Goal: Information Seeking & Learning: Learn about a topic

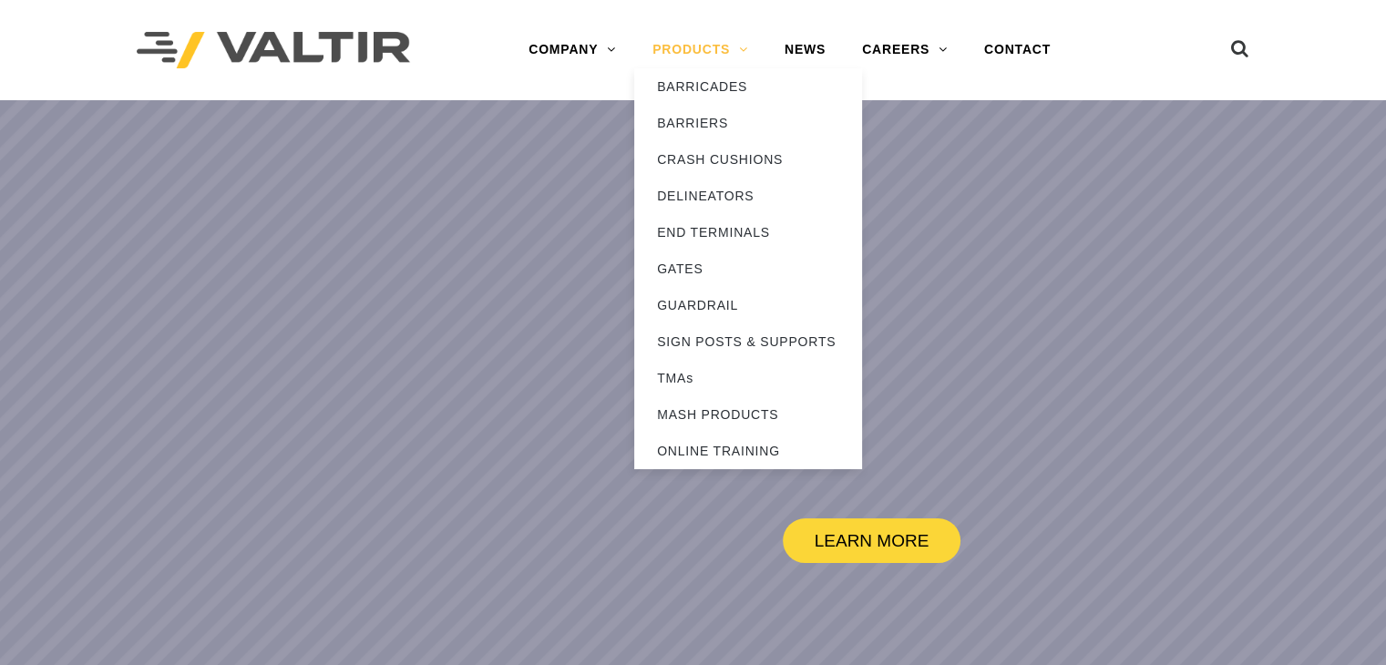
click at [672, 53] on link "PRODUCTS" at bounding box center [700, 50] width 132 height 36
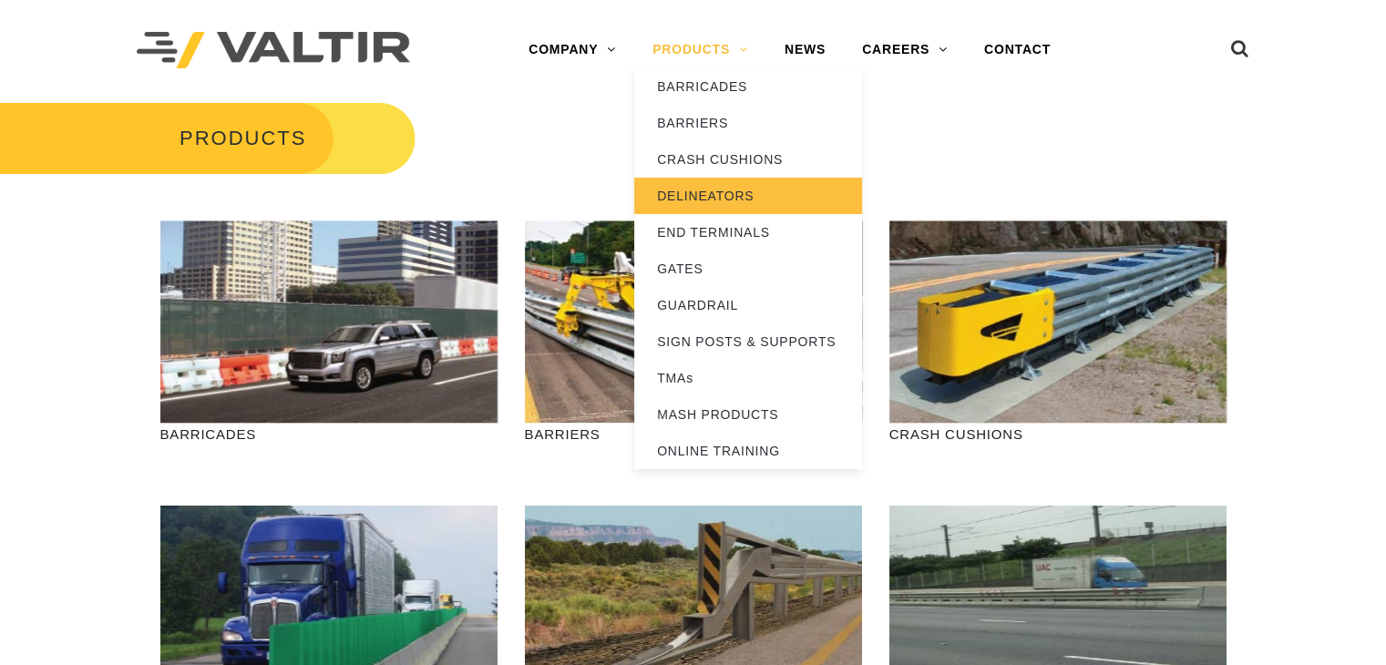
click at [718, 196] on link "DELINEATORS" at bounding box center [748, 196] width 228 height 36
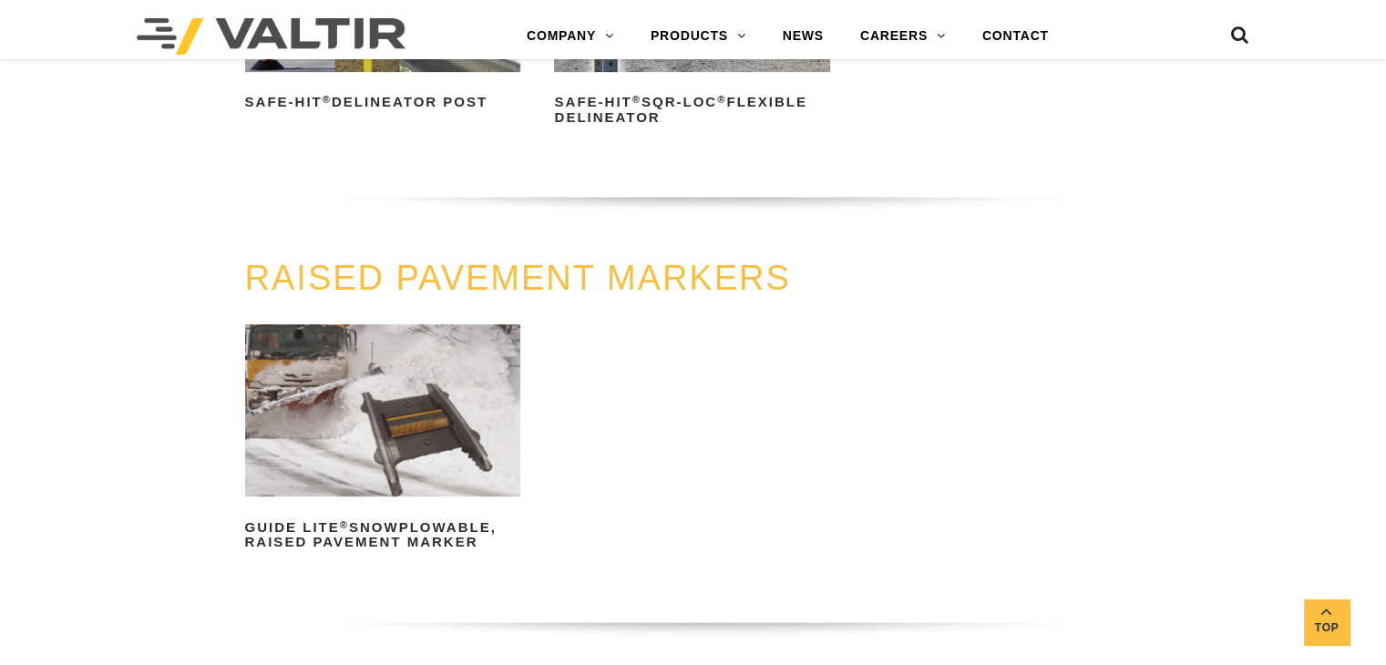
scroll to position [808, 0]
click at [474, 389] on img at bounding box center [383, 411] width 276 height 172
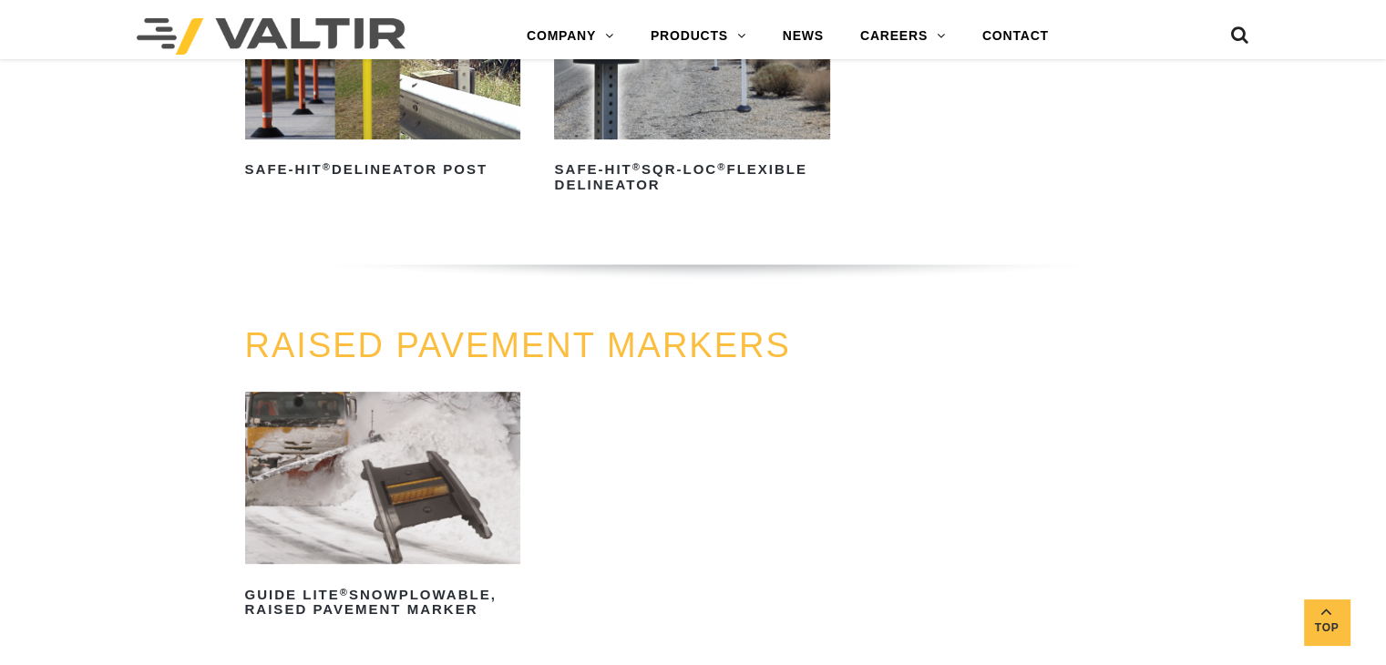
scroll to position [740, 0]
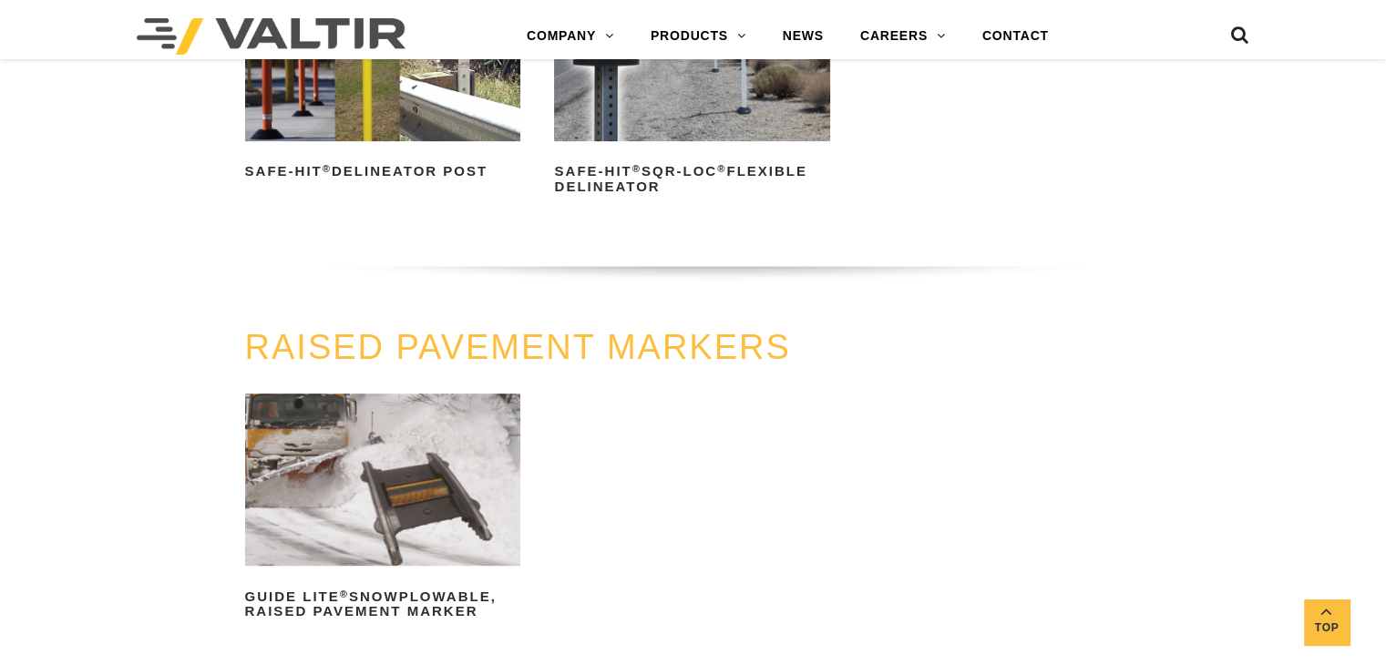
click at [421, 493] on img at bounding box center [383, 480] width 276 height 172
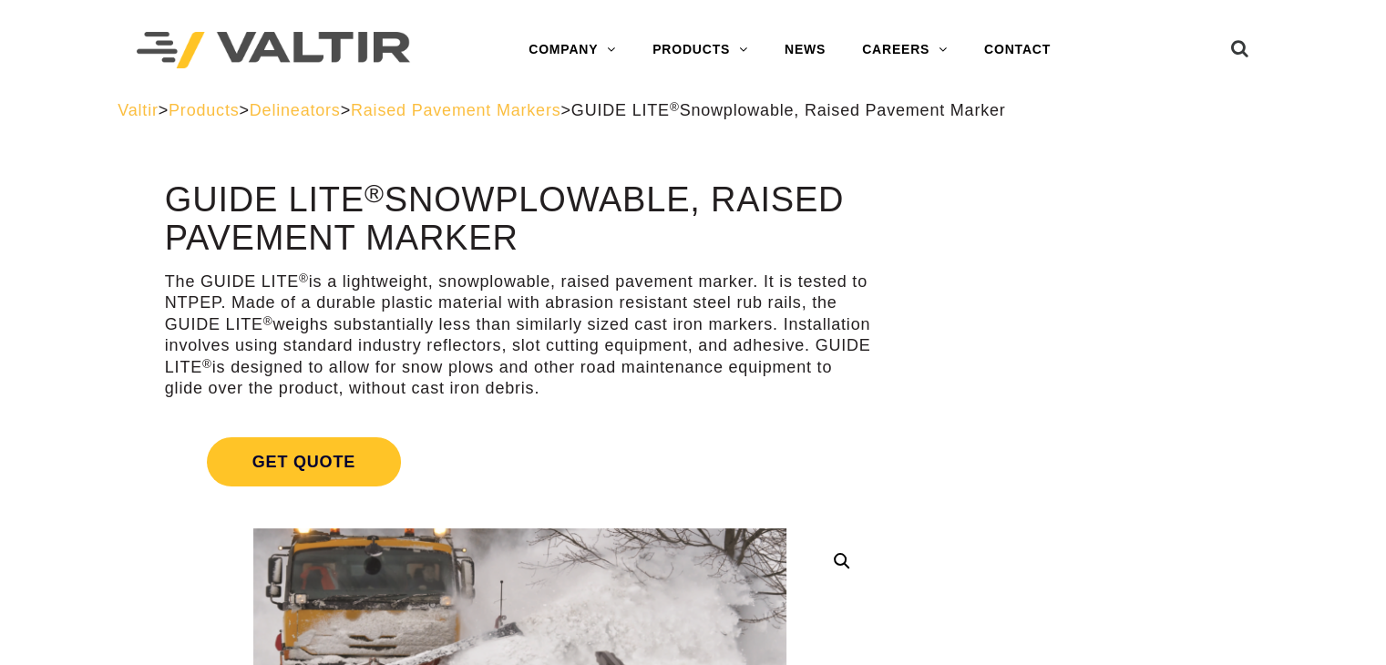
drag, startPoint x: 119, startPoint y: 175, endPoint x: 360, endPoint y: 200, distance: 241.8
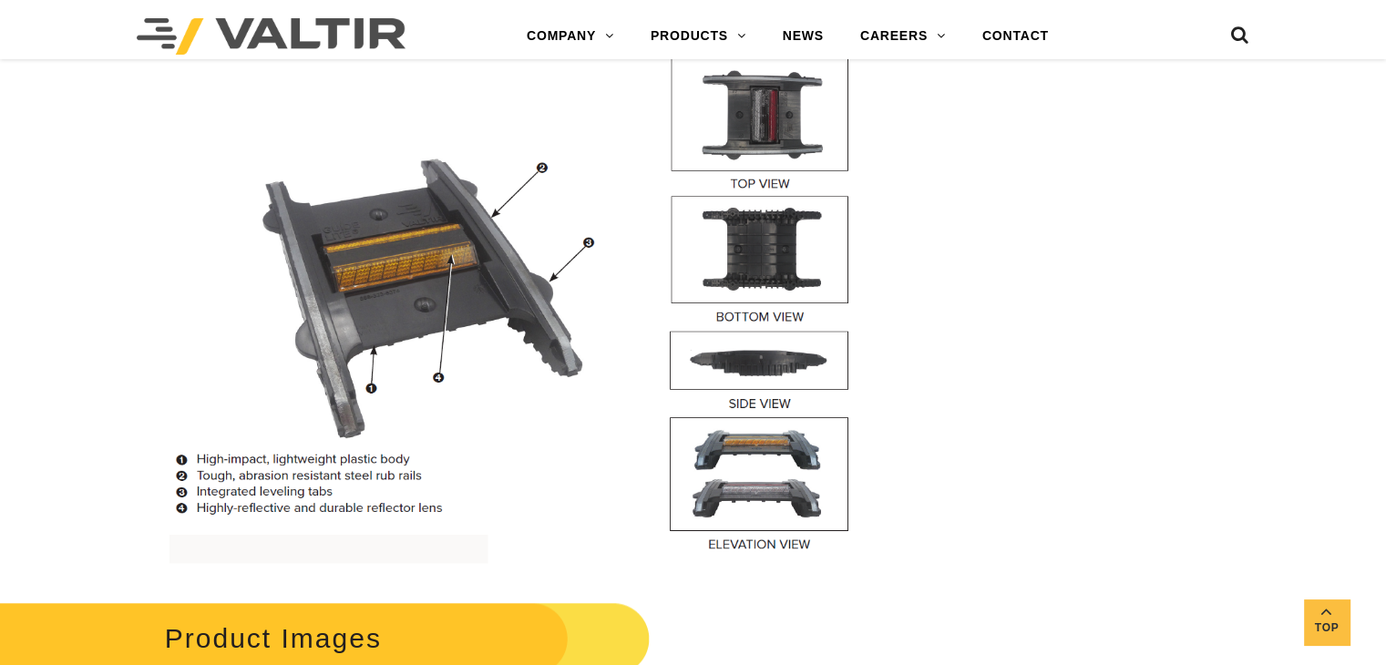
scroll to position [1607, 0]
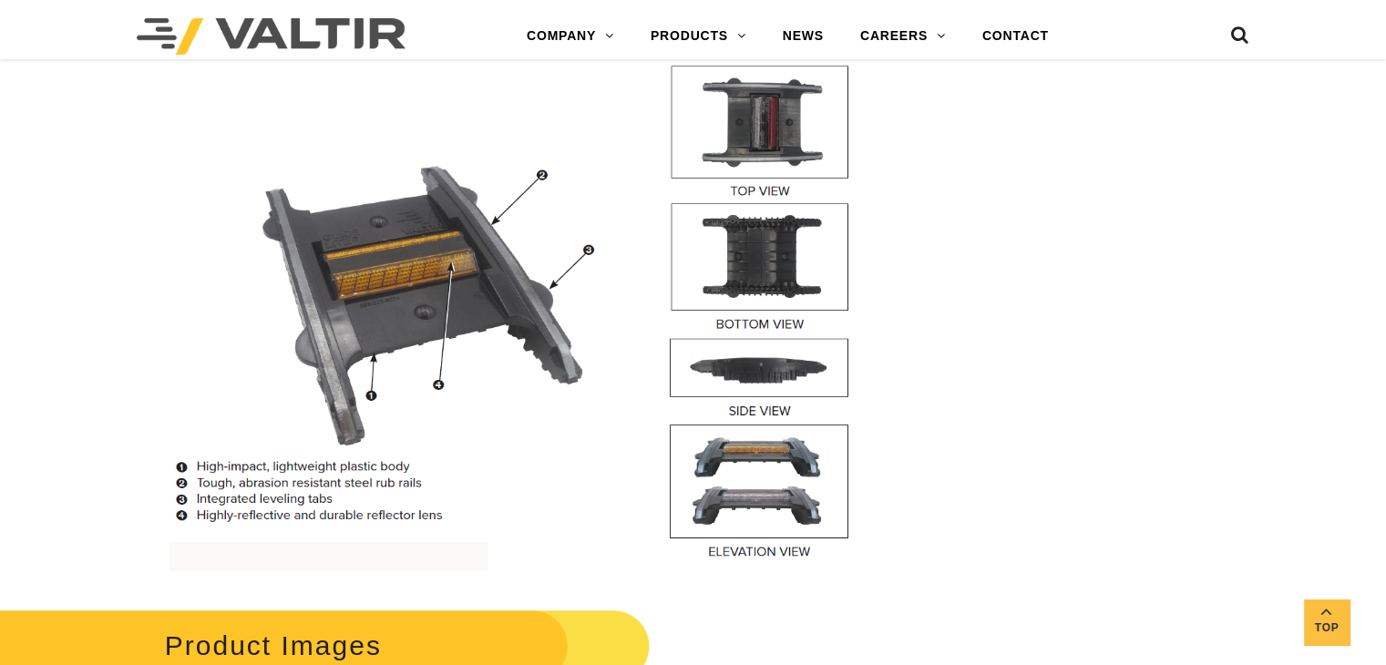
click at [797, 446] on img at bounding box center [520, 294] width 710 height 553
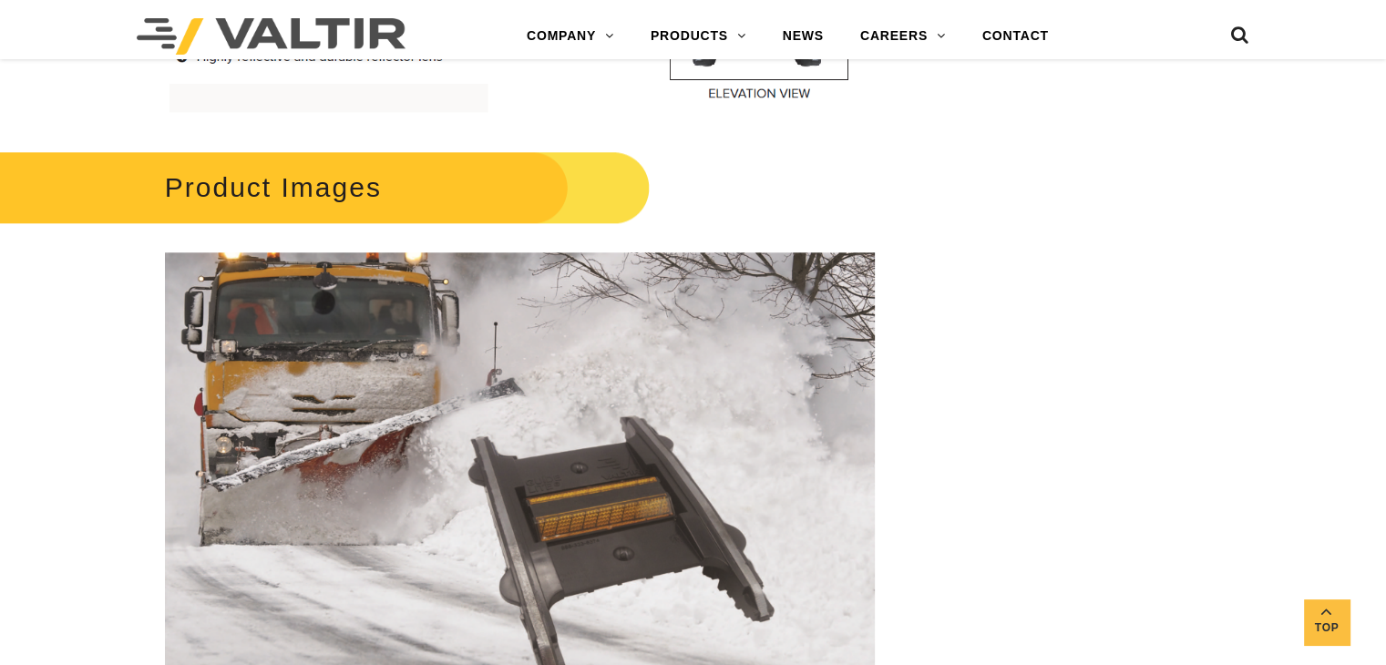
scroll to position [2066, 0]
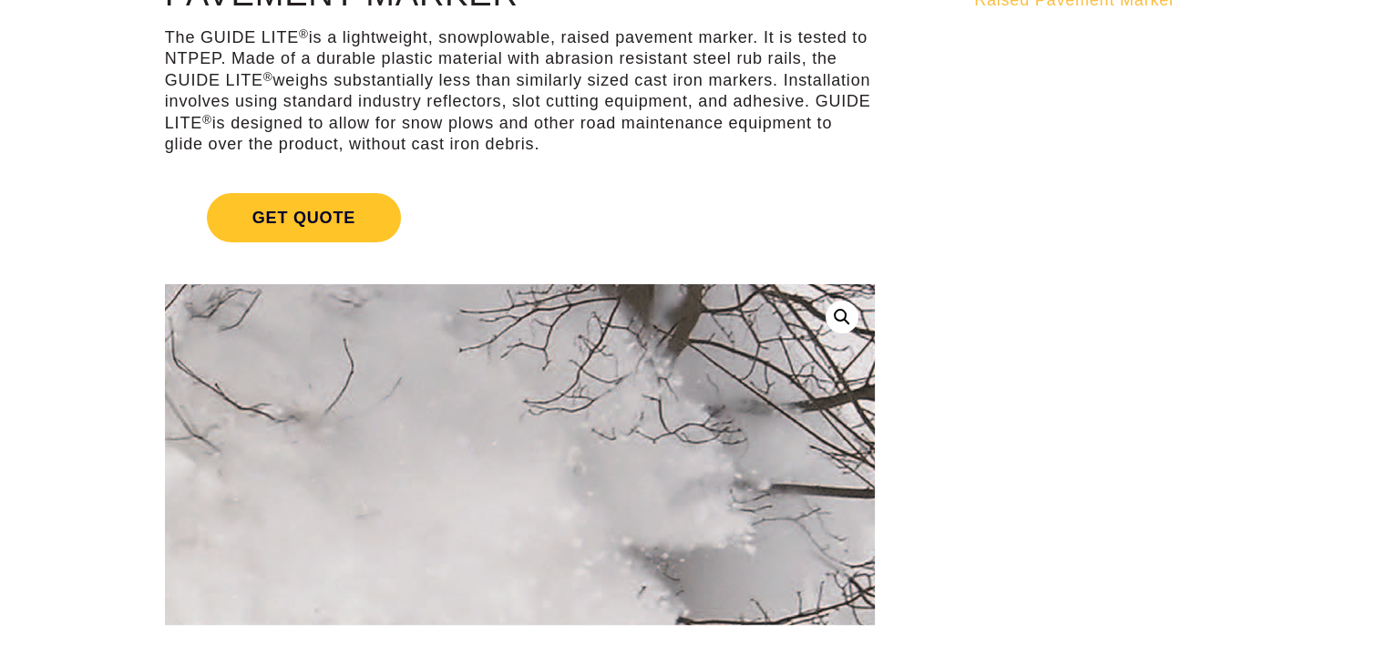
scroll to position [244, 0]
